Goal: Find contact information: Find contact information

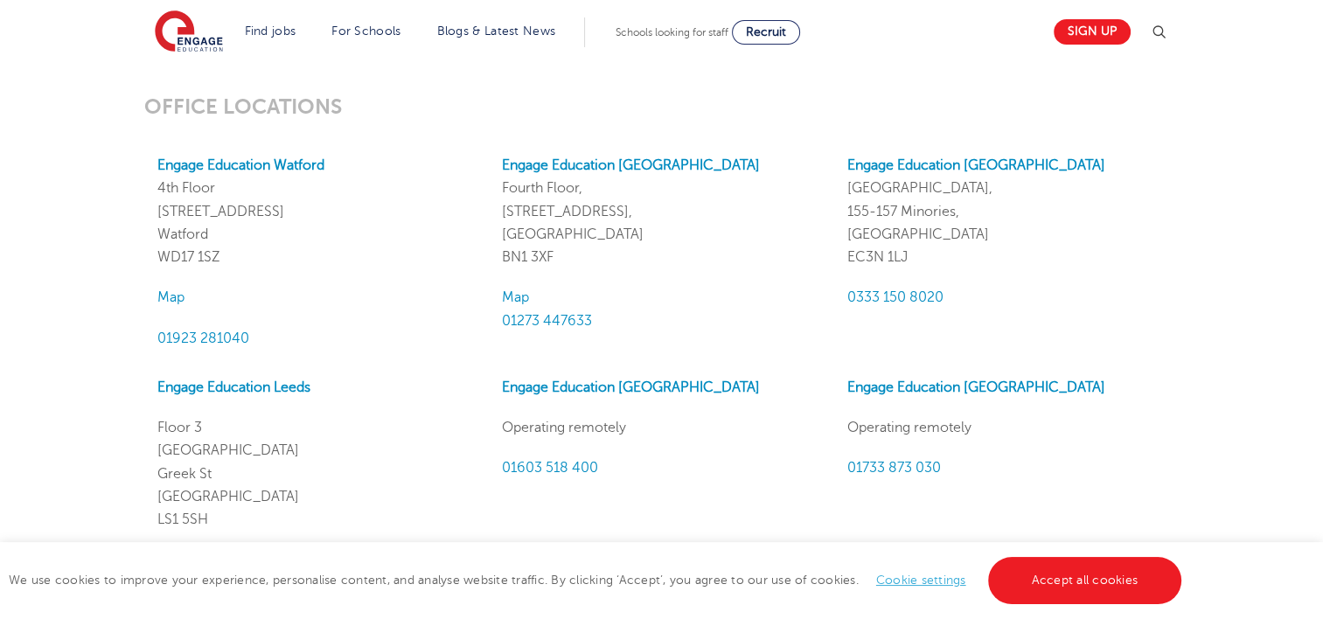
scroll to position [1519, 0]
drag, startPoint x: 252, startPoint y: 342, endPoint x: 144, endPoint y: 336, distance: 107.7
click at [144, 336] on div "Engage Education Watford [STREET_ADDRESS] Map 01923 281040" at bounding box center [316, 252] width 344 height 196
copy span "01923 281040"
